Goal: Task Accomplishment & Management: Manage account settings

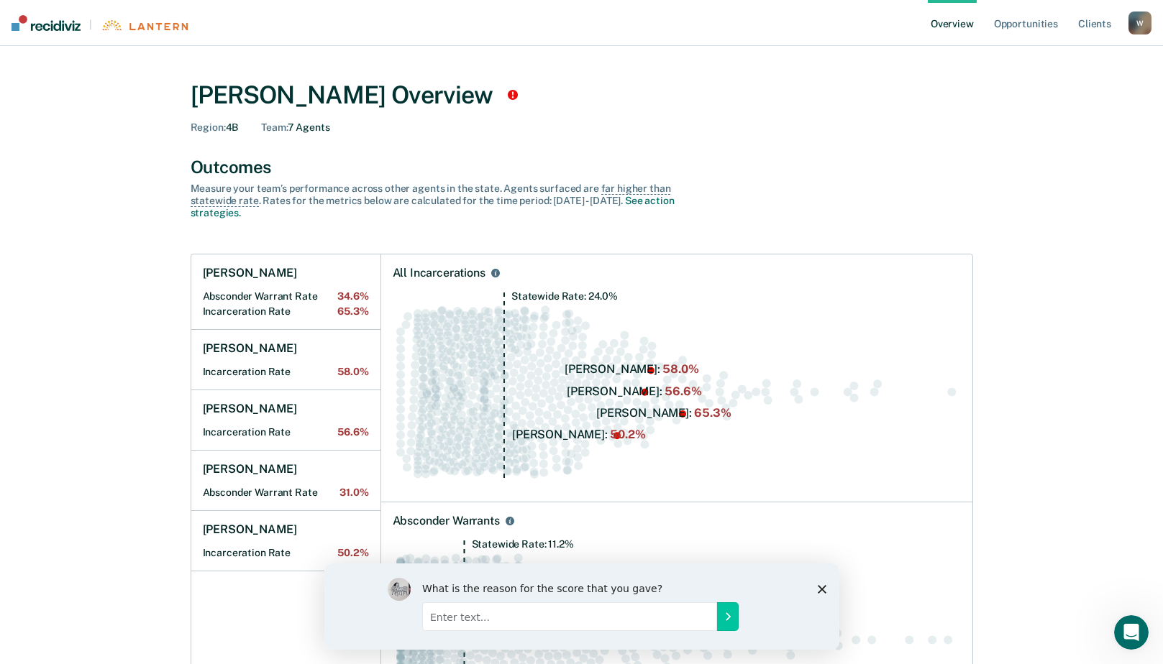
click at [1138, 19] on div "W" at bounding box center [1139, 23] width 23 height 23
click at [1054, 92] on link "Log Out" at bounding box center [1082, 93] width 116 height 12
